Goal: Information Seeking & Learning: Learn about a topic

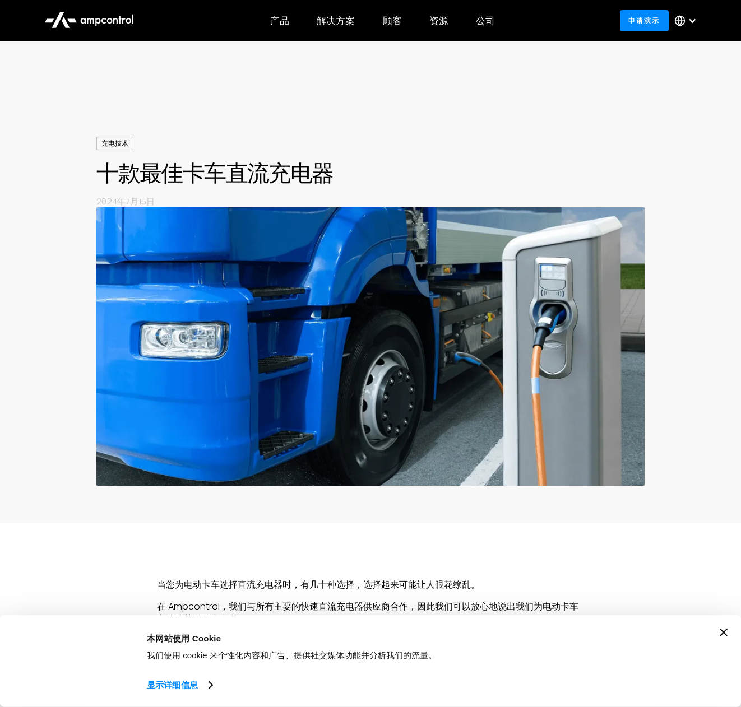
scroll to position [224, 0]
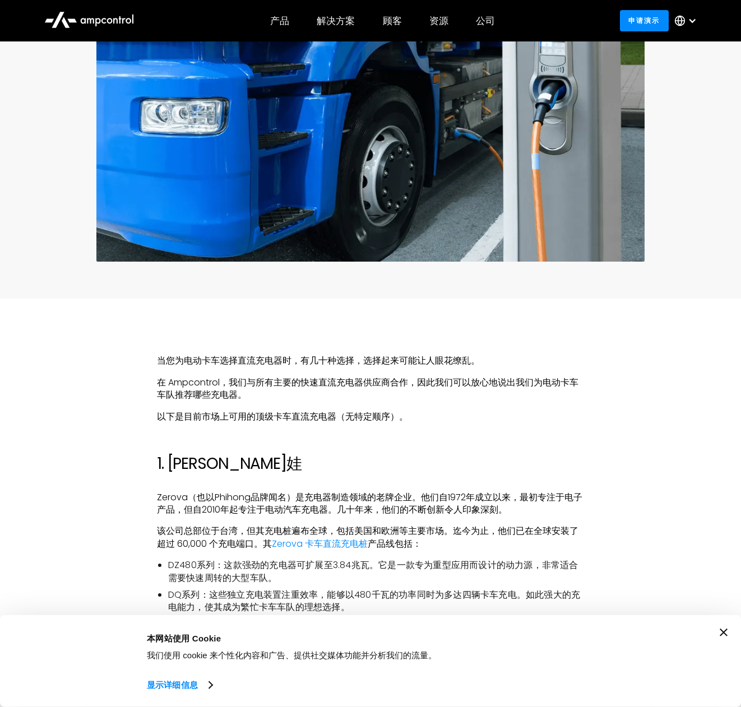
click at [659, 295] on div "充电技术 十款最佳卡车直流充电器 By 2024年7月15日" at bounding box center [370, 57] width 741 height 481
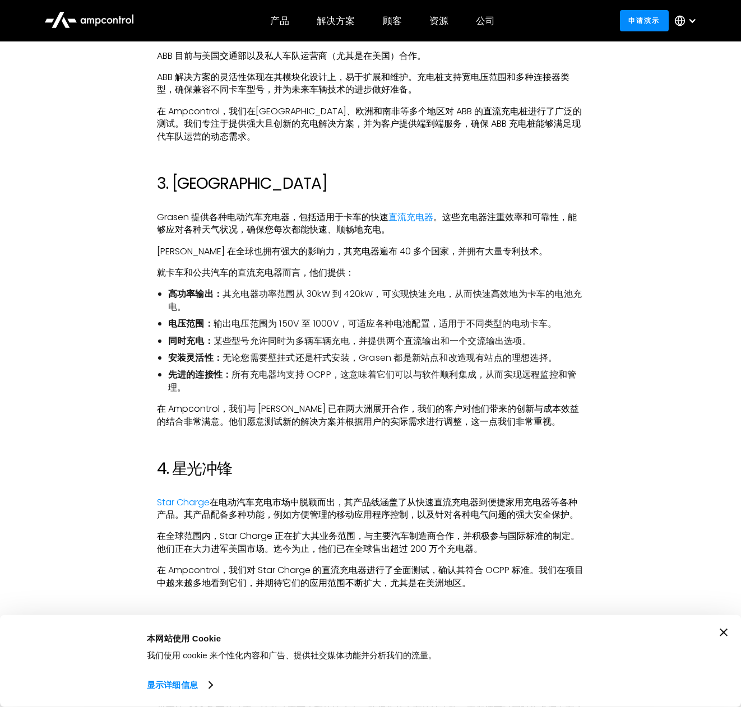
scroll to position [1289, 0]
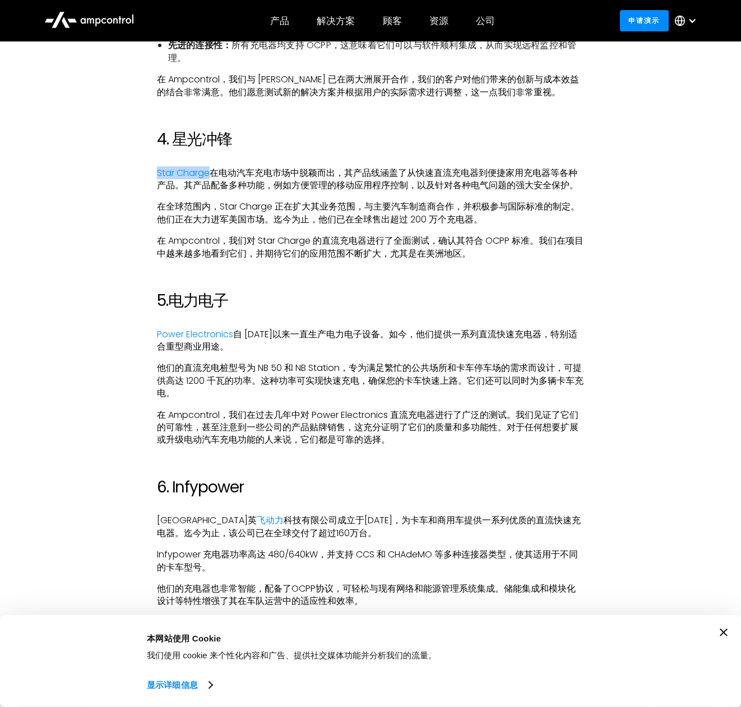
scroll to position [1398, 0]
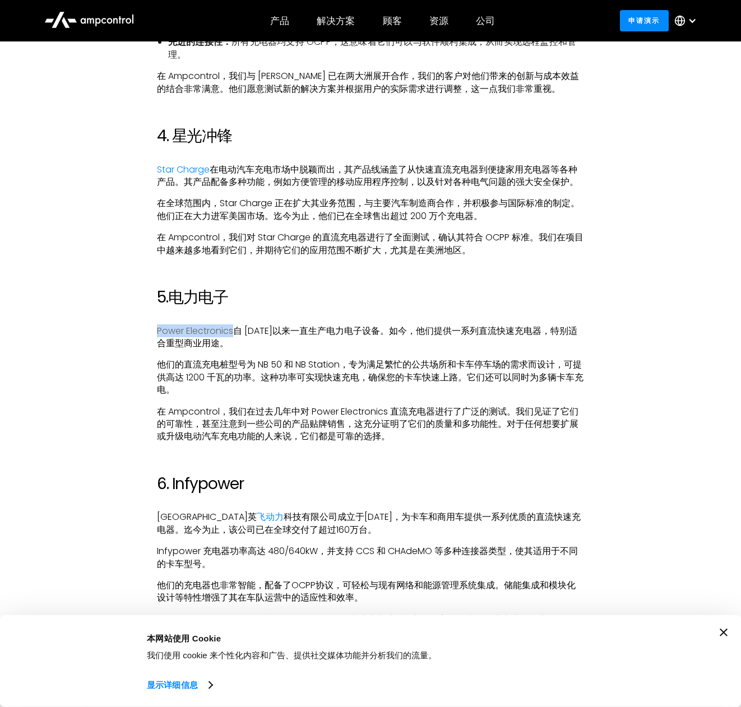
drag, startPoint x: 154, startPoint y: 327, endPoint x: 232, endPoint y: 327, distance: 78.5
click at [232, 327] on div "当您为电动卡车选择直流充电器时，有几十种选择，选择起来可能让人眼花缭乱。 在 Ampcontrol，我们与所有主要的快速直流充电器供应商合作，因此我们可以放心…" at bounding box center [371, 500] width 450 height 2638
copy font "Power Electronics"
